Goal: Transaction & Acquisition: Purchase product/service

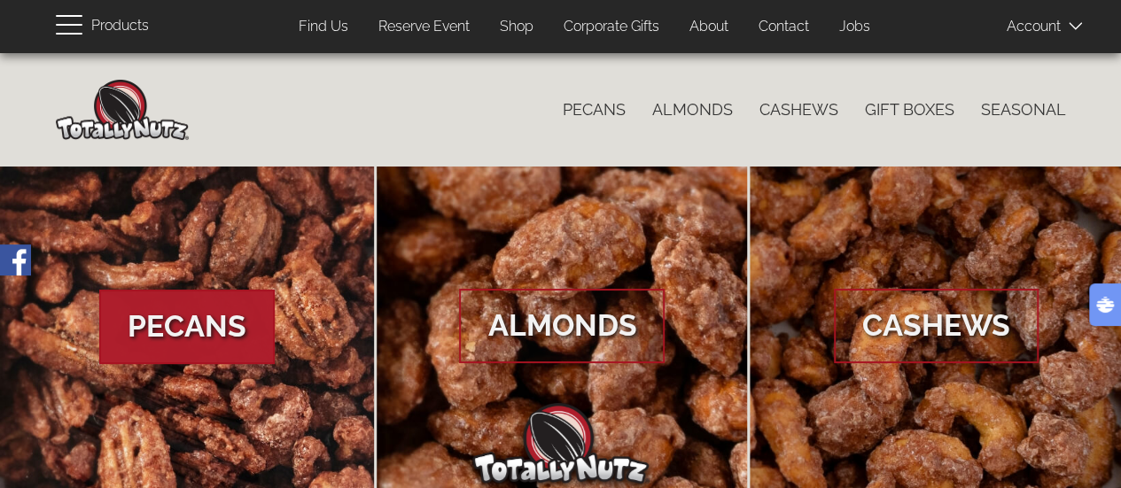
click at [246, 347] on span "Pecans" at bounding box center [186, 327] width 175 height 74
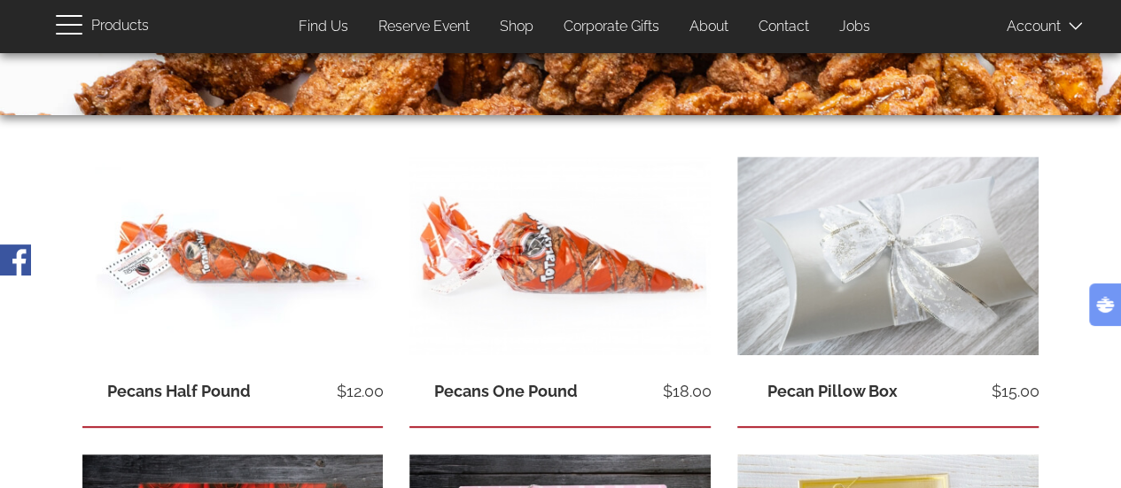
scroll to position [265, 0]
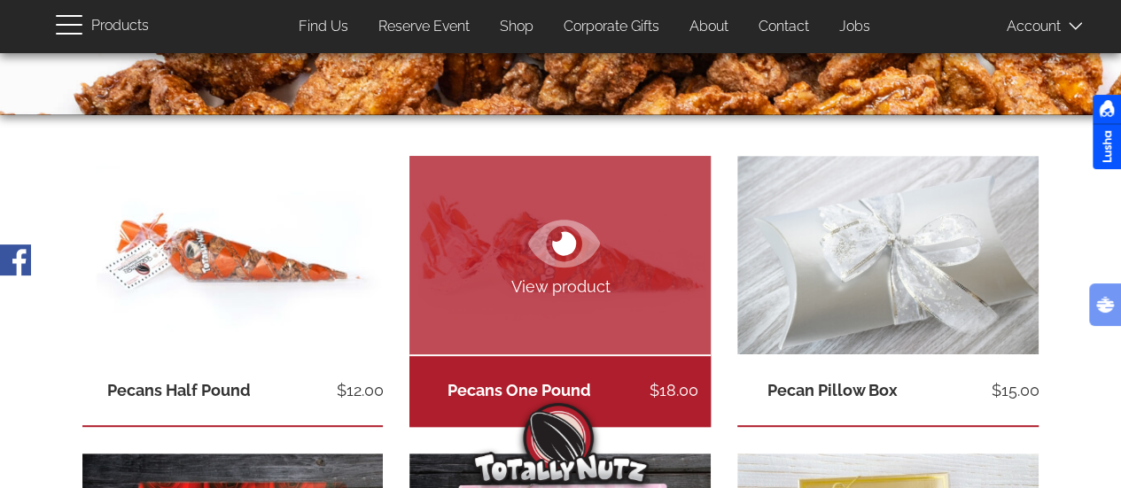
click at [604, 306] on link "View product" at bounding box center [559, 255] width 301 height 199
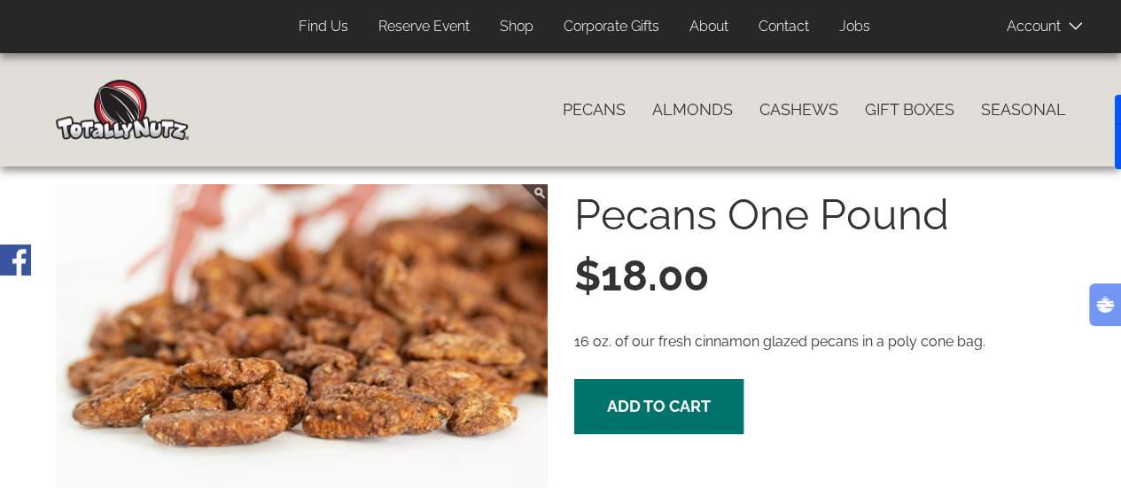
click at [1110, 304] on icon "Open ocean quick view" at bounding box center [1105, 305] width 18 height 16
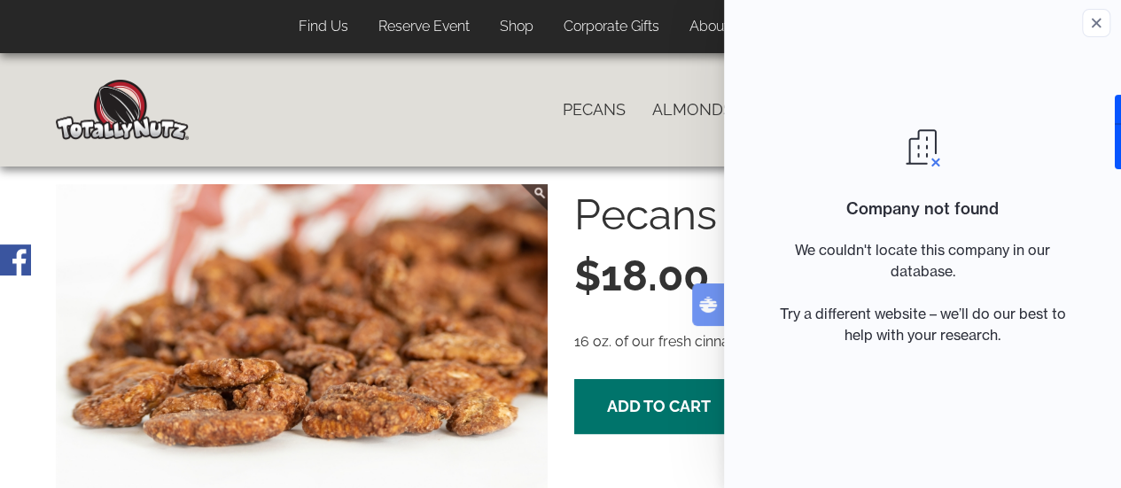
click at [1101, 34] on button "button" at bounding box center [1096, 23] width 28 height 28
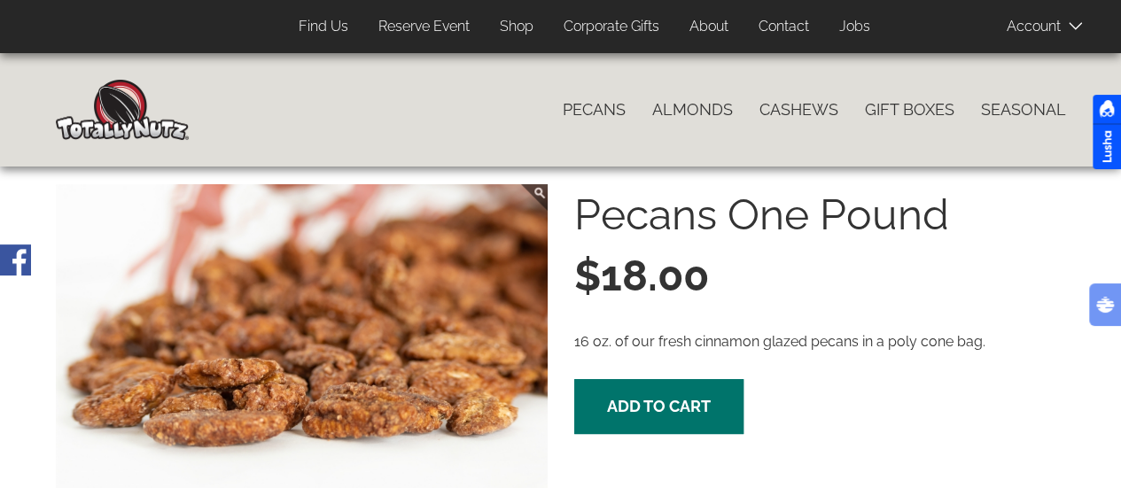
click at [830, 448] on div "Pecans One Pound $18.00 16 oz. of our fresh cinnamon glazed pecans in a poly co…" at bounding box center [820, 322] width 518 height 277
